Goal: Transaction & Acquisition: Purchase product/service

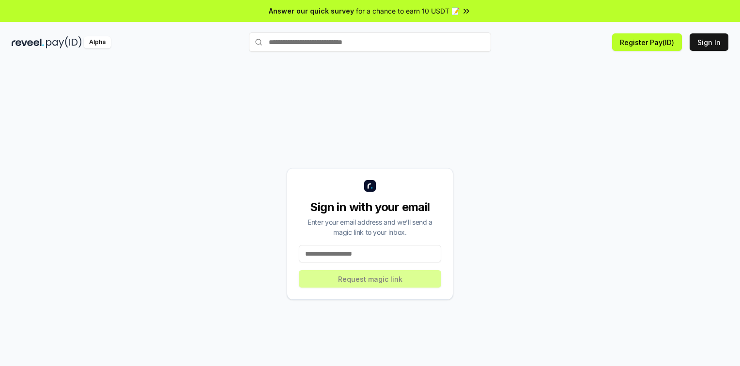
click at [374, 247] on input at bounding box center [370, 253] width 142 height 17
type input "**********"
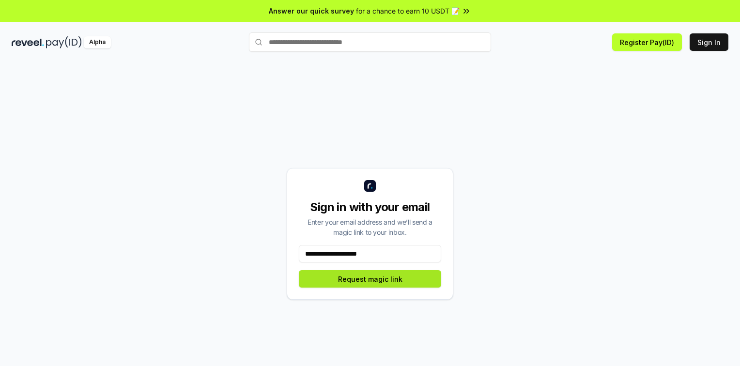
click at [362, 281] on button "Request magic link" at bounding box center [370, 278] width 142 height 17
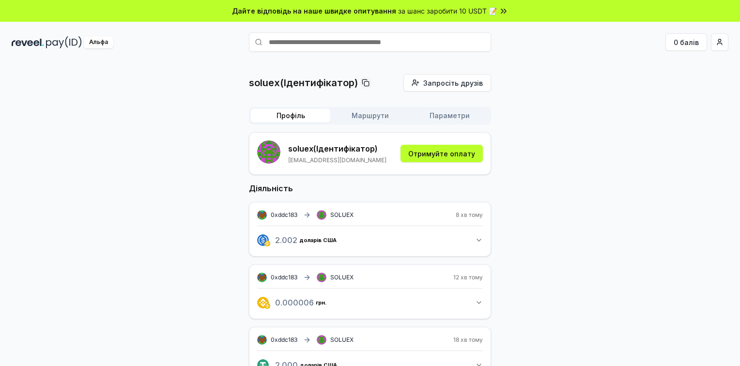
click at [319, 43] on input "text" at bounding box center [370, 41] width 242 height 19
paste input "**********"
type input "**********"
click at [418, 57] on button "Адрієнштерн Зарплата" at bounding box center [370, 60] width 242 height 17
click at [366, 117] on button "Маршрути" at bounding box center [369, 116] width 79 height 14
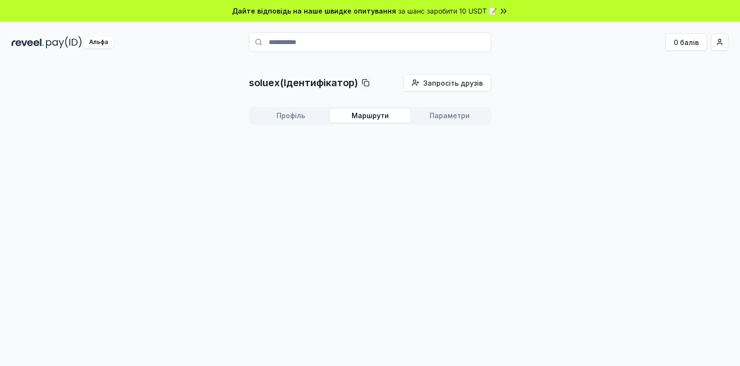
click at [296, 116] on button "Профіль" at bounding box center [290, 116] width 79 height 14
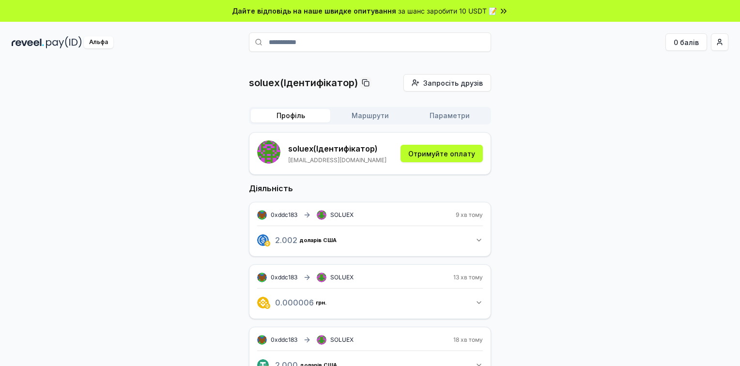
click at [333, 40] on input "**********" at bounding box center [370, 41] width 242 height 19
click at [458, 58] on span "Зарплата" at bounding box center [468, 61] width 36 height 15
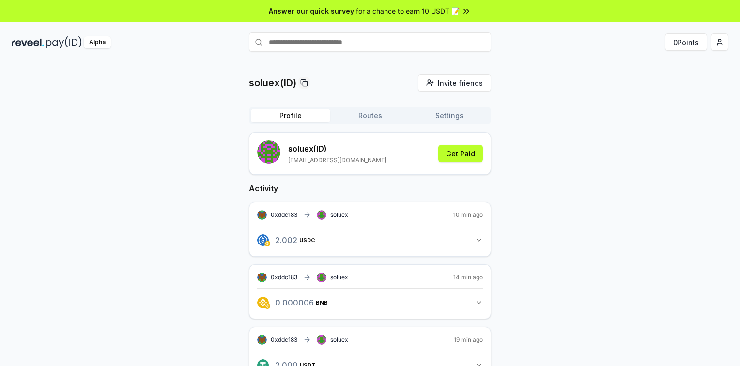
click at [336, 33] on input "text" at bounding box center [370, 41] width 242 height 19
click at [331, 38] on input "text" at bounding box center [370, 41] width 242 height 19
type input "**********"
click at [322, 65] on button "adrienstern Pay" at bounding box center [370, 60] width 242 height 17
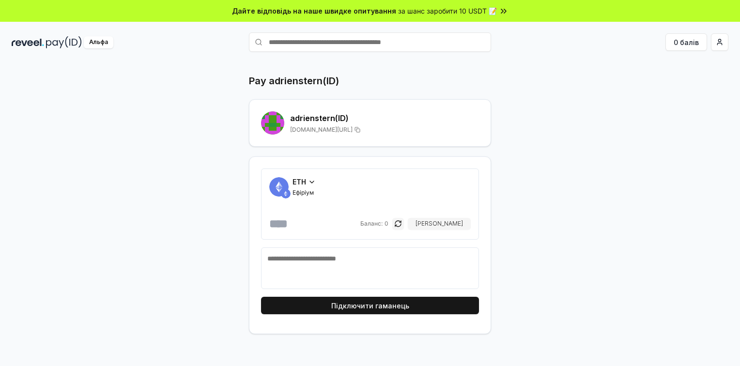
click at [307, 177] on div "ETH" at bounding box center [303, 182] width 23 height 10
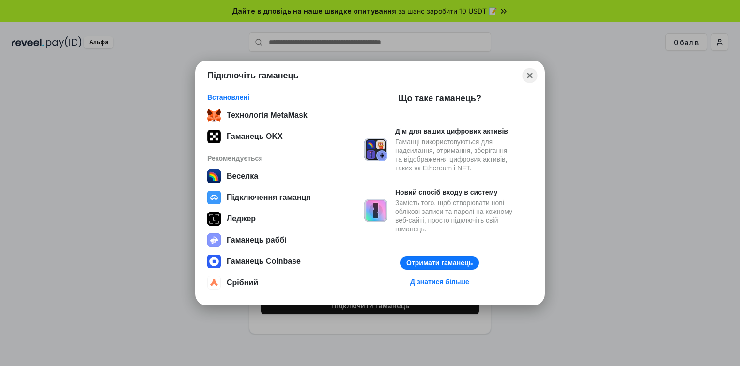
click at [531, 81] on button "Закрити" at bounding box center [529, 75] width 15 height 15
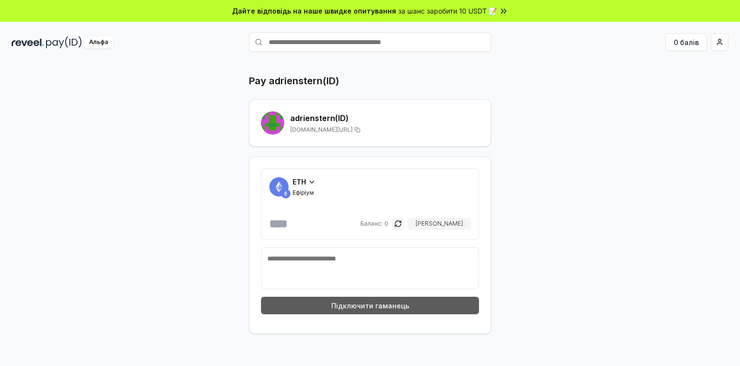
click at [387, 309] on button "Підключити гаманець" at bounding box center [370, 305] width 218 height 17
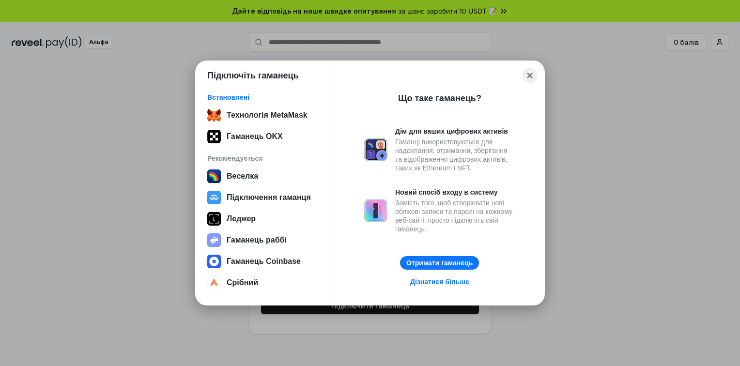
click at [528, 78] on button "Закрити" at bounding box center [529, 75] width 15 height 15
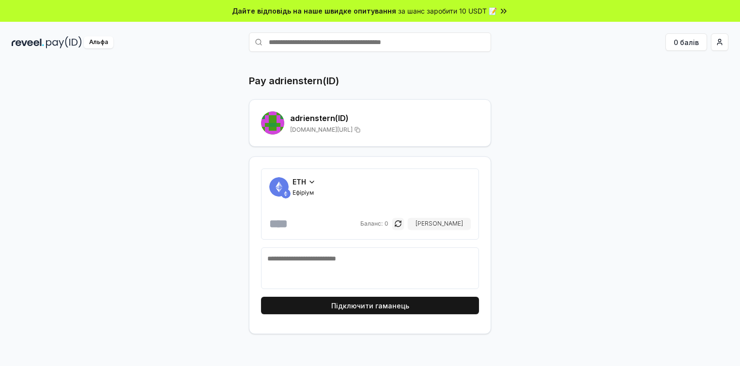
click at [304, 197] on div "ETH [PERSON_NAME]: 0 [PERSON_NAME]" at bounding box center [369, 204] width 201 height 55
click at [301, 185] on span "ETH" at bounding box center [299, 182] width 14 height 10
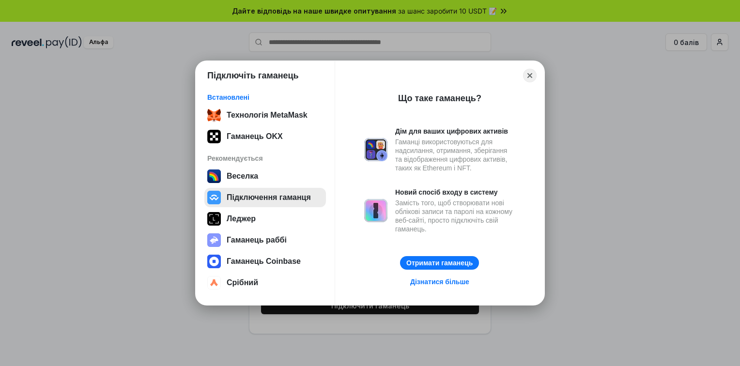
click at [281, 198] on button "Підключення гаманця" at bounding box center [265, 197] width 122 height 19
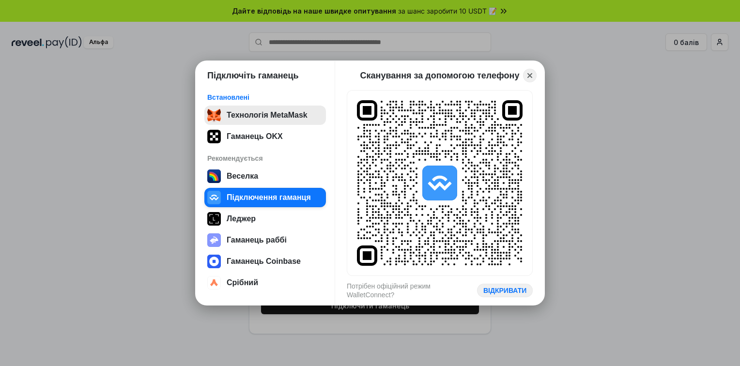
click at [254, 113] on button "Технологія MetaMask" at bounding box center [265, 115] width 122 height 19
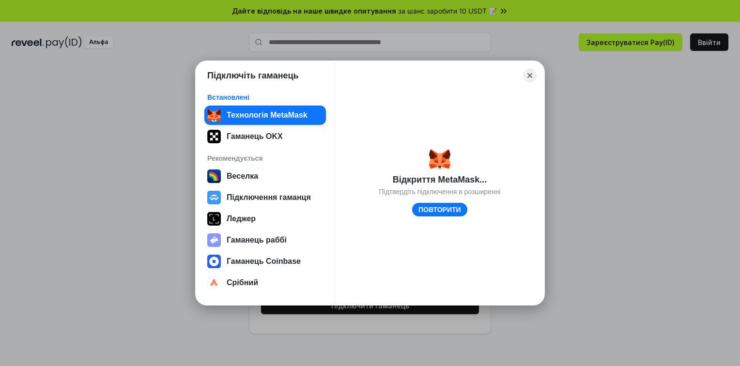
click at [524, 82] on div "Закрити" at bounding box center [440, 76] width 194 height 14
click at [527, 79] on button "Закрити" at bounding box center [529, 75] width 15 height 15
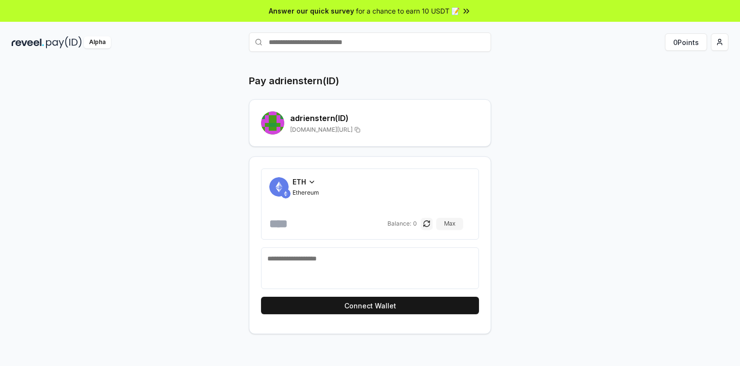
click at [307, 179] on div "ETH" at bounding box center [305, 182] width 27 height 10
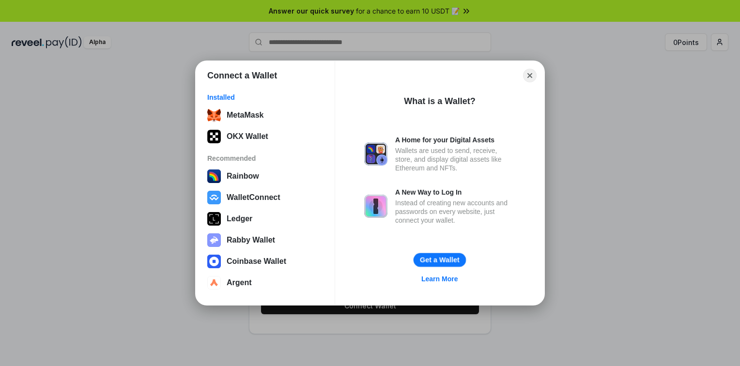
click at [441, 262] on button "Get a Wallet" at bounding box center [440, 260] width 52 height 14
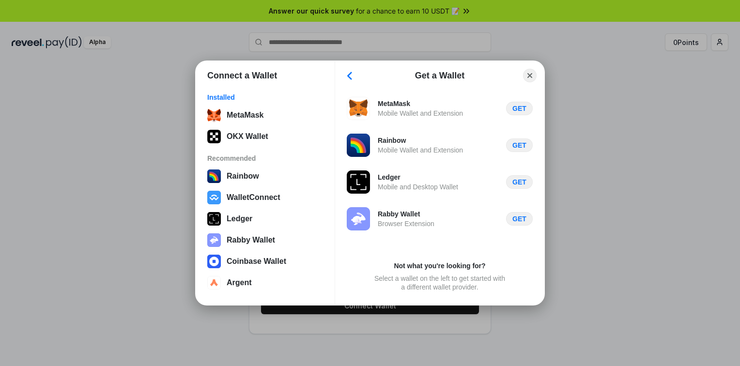
click at [648, 95] on div "Connect a Wallet Installed MetaMask OKX Wallet Recommended Rainbow WalletConnec…" at bounding box center [370, 183] width 934 height 560
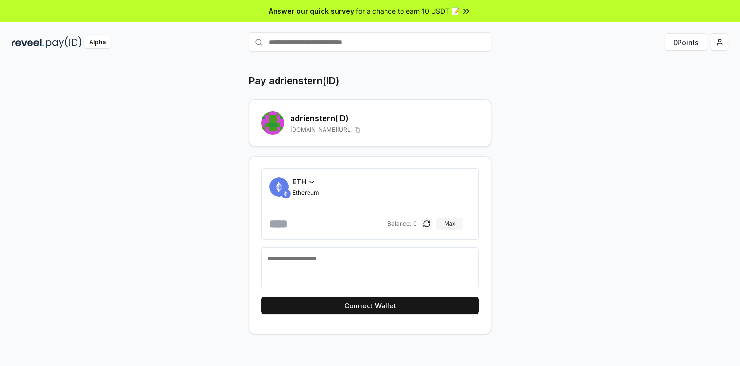
click at [35, 43] on img at bounding box center [28, 42] width 32 height 12
